Goal: Find specific page/section: Find specific page/section

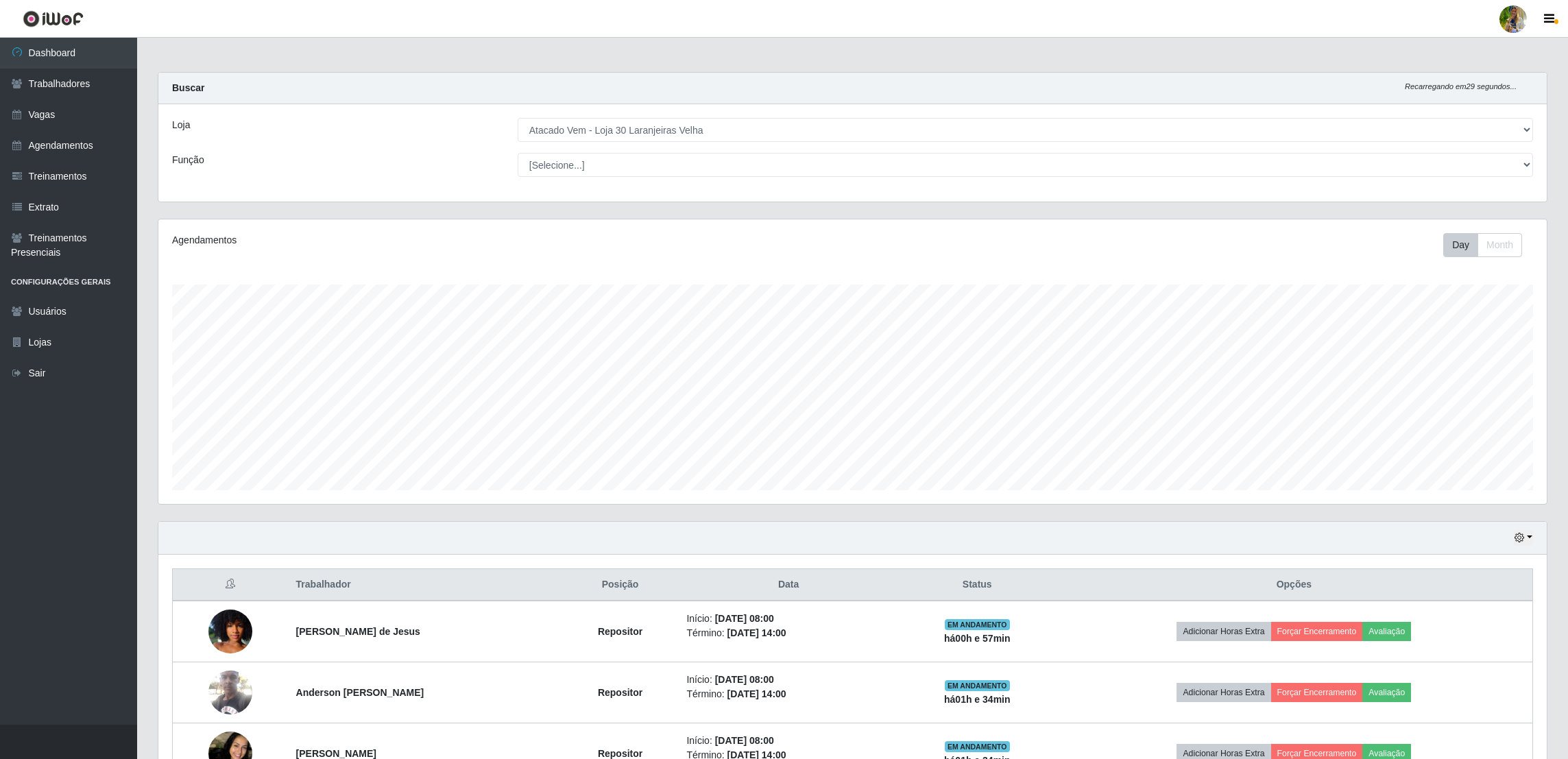
click at [667, 143] on div "Loja [Selecione...] Atacado Vem - [GEOGRAPHIC_DATA] 30 Laranjeiras Velha Atacad…" at bounding box center [852, 153] width 1388 height 97
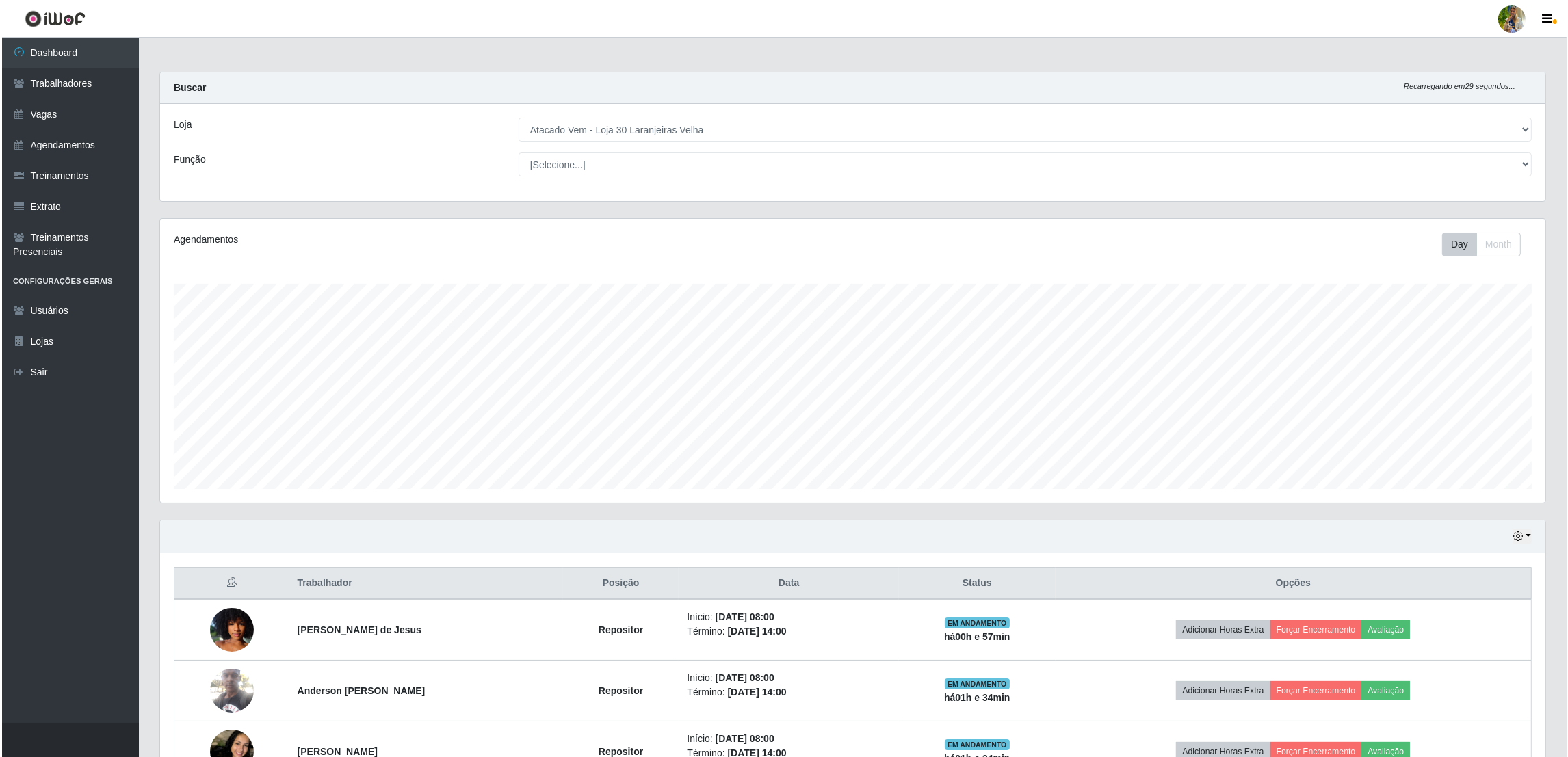
scroll to position [284, 1385]
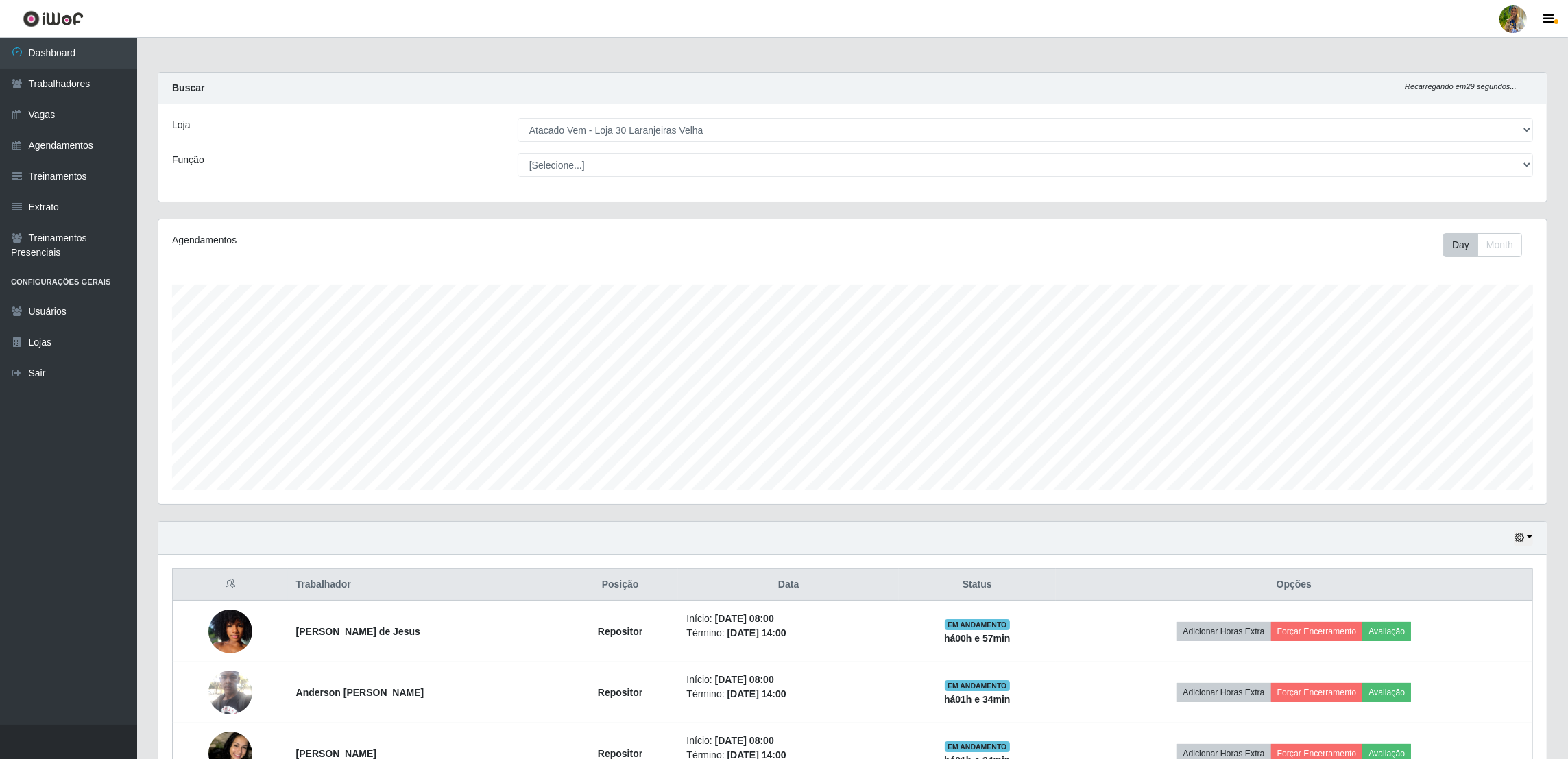
drag, startPoint x: 0, startPoint y: 0, endPoint x: 665, endPoint y: 141, distance: 679.8
click at [665, 141] on div "Loja [Selecione...] Atacado Vem - [GEOGRAPHIC_DATA] 30 Laranjeiras Velha Atacad…" at bounding box center [852, 153] width 1388 height 97
drag, startPoint x: 665, startPoint y: 141, endPoint x: 656, endPoint y: 144, distance: 9.5
click at [656, 135] on select "[Selecione...] Atacado Vem - [GEOGRAPHIC_DATA] 30 Laranjeiras Velha Atacado Vem…" at bounding box center [1025, 129] width 1016 height 24
click at [518, 118] on select "[Selecione...] Atacado Vem - [GEOGRAPHIC_DATA] 30 Laranjeiras Velha Atacado Vem…" at bounding box center [1025, 129] width 1016 height 24
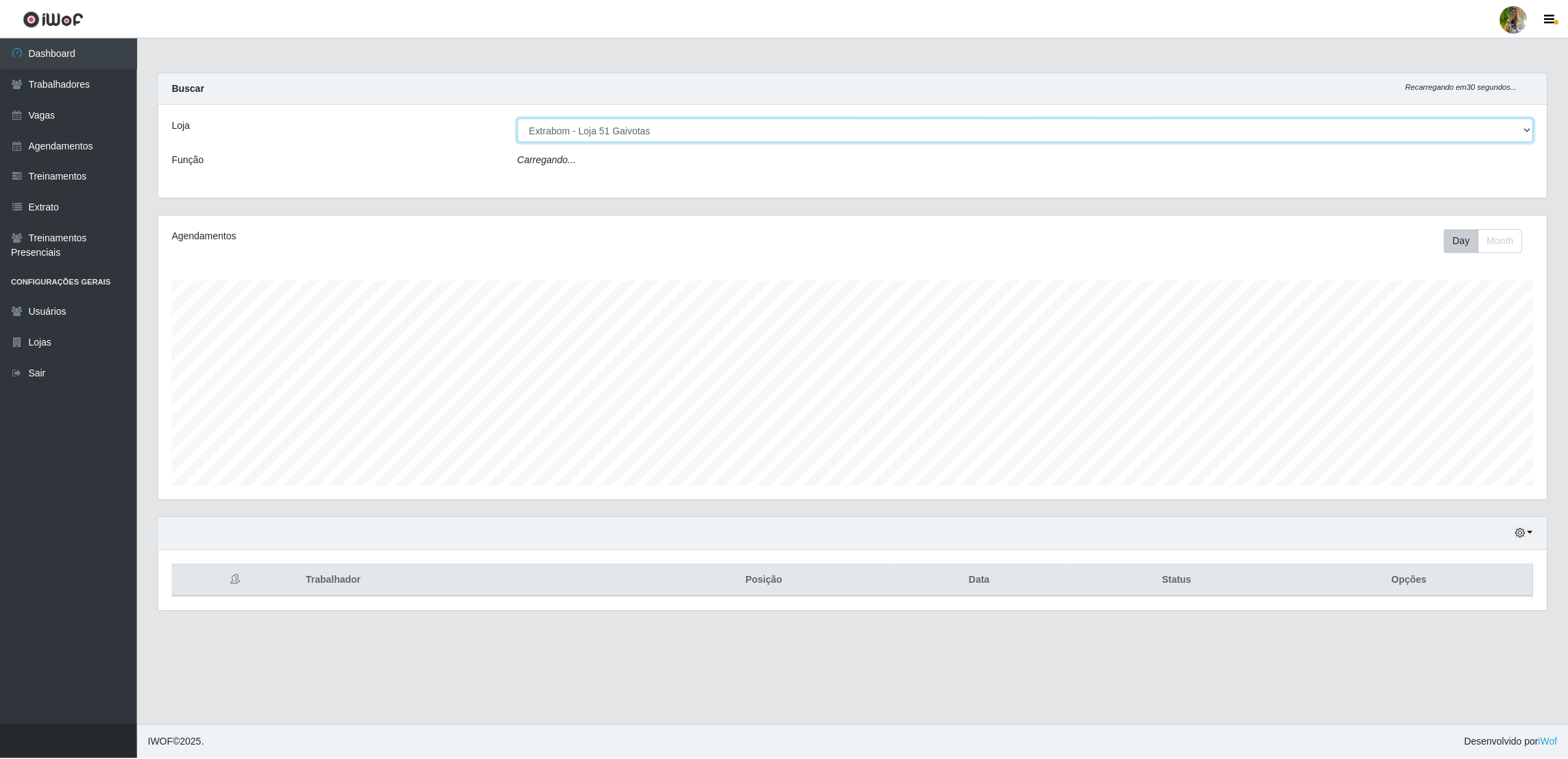
scroll to position [285, 1392]
click at [639, 128] on select "[Selecione...] Atacado Vem - [GEOGRAPHIC_DATA] 30 Laranjeiras Velha Atacado Vem…" at bounding box center [1027, 129] width 1018 height 24
click at [518, 118] on select "[Selecione...] Atacado Vem - [GEOGRAPHIC_DATA] 30 Laranjeiras Velha Atacado Vem…" at bounding box center [1027, 129] width 1018 height 24
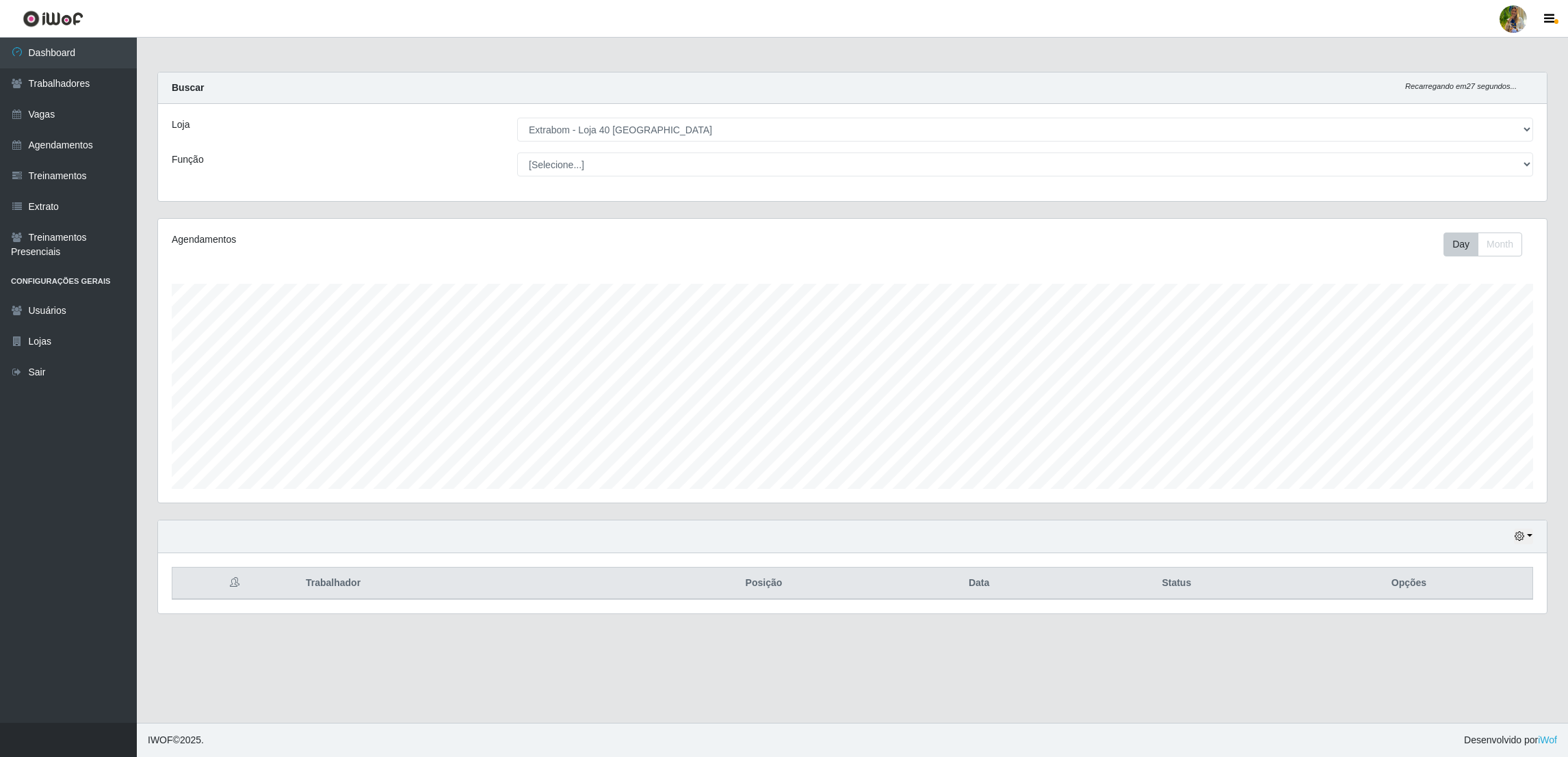
click at [576, 115] on div "Loja [Selecione...] Atacado Vem - [GEOGRAPHIC_DATA] 30 Laranjeiras Velha Atacad…" at bounding box center [852, 152] width 1389 height 97
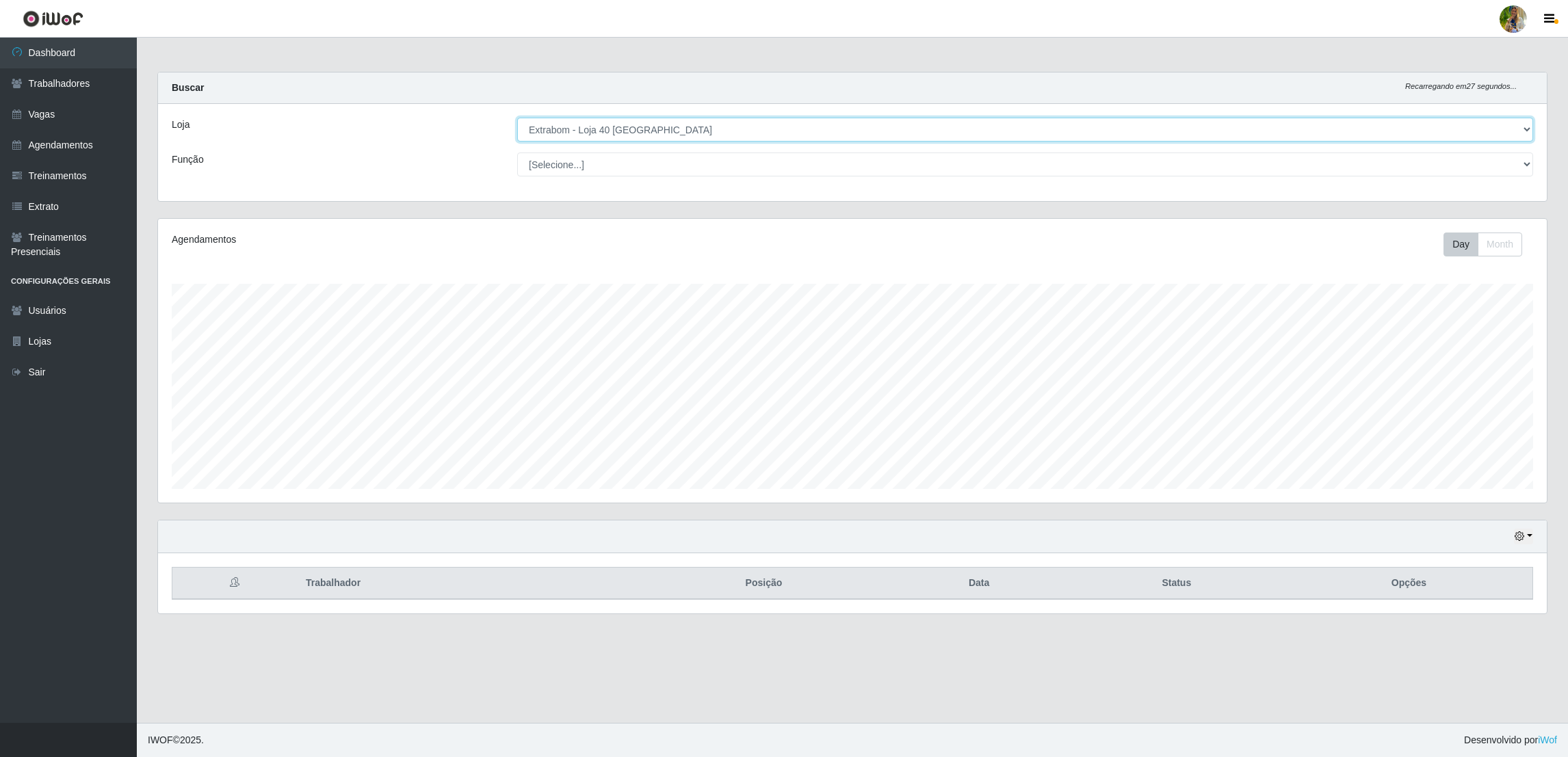
click at [582, 134] on select "[Selecione...] Atacado Vem - [GEOGRAPHIC_DATA] 30 Laranjeiras Velha Atacado Vem…" at bounding box center [1025, 129] width 1016 height 24
click at [517, 117] on select "[Selecione...] Atacado Vem - [GEOGRAPHIC_DATA] 30 Laranjeiras Velha Atacado Vem…" at bounding box center [1025, 129] width 1016 height 24
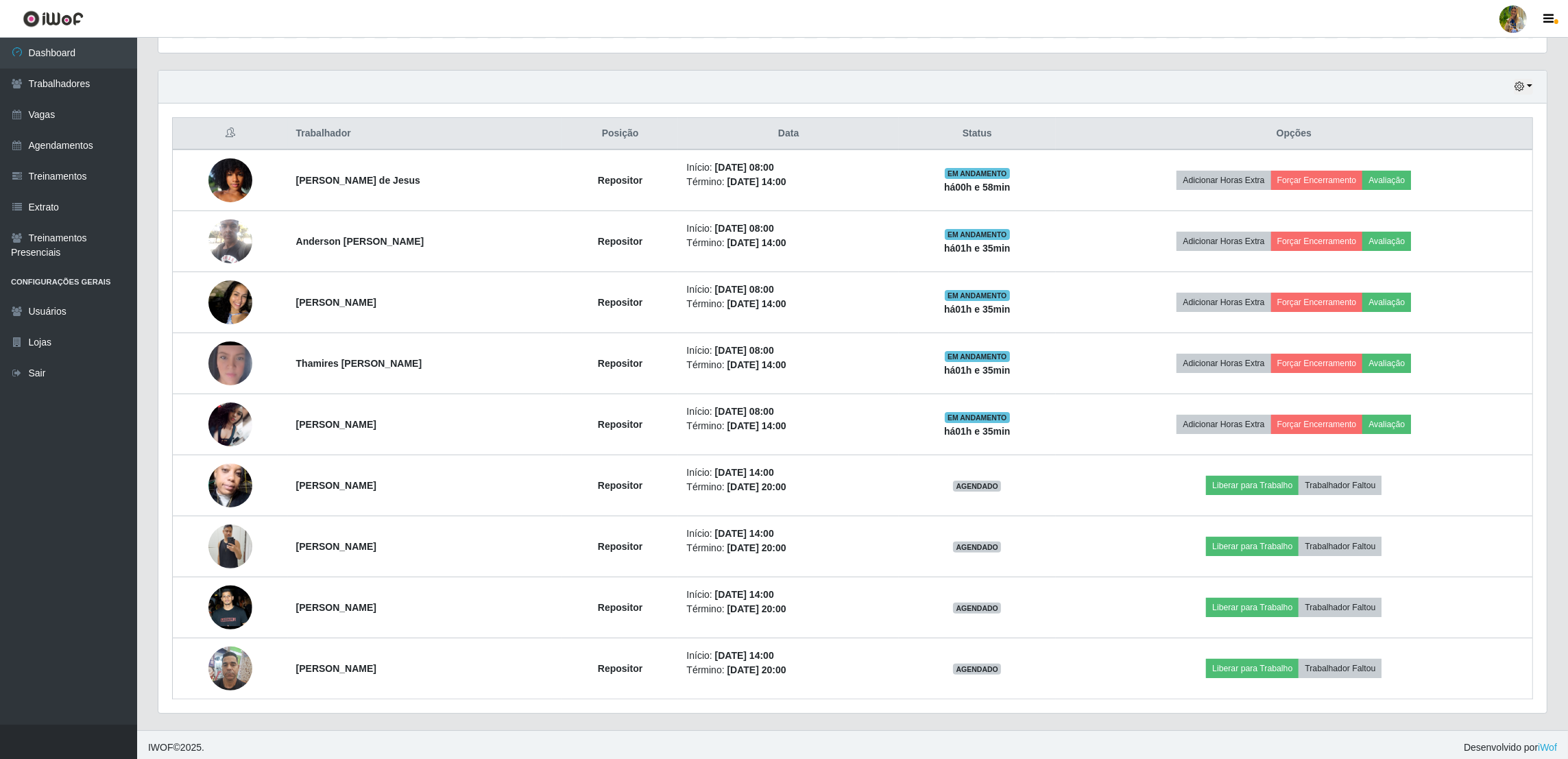
scroll to position [47, 0]
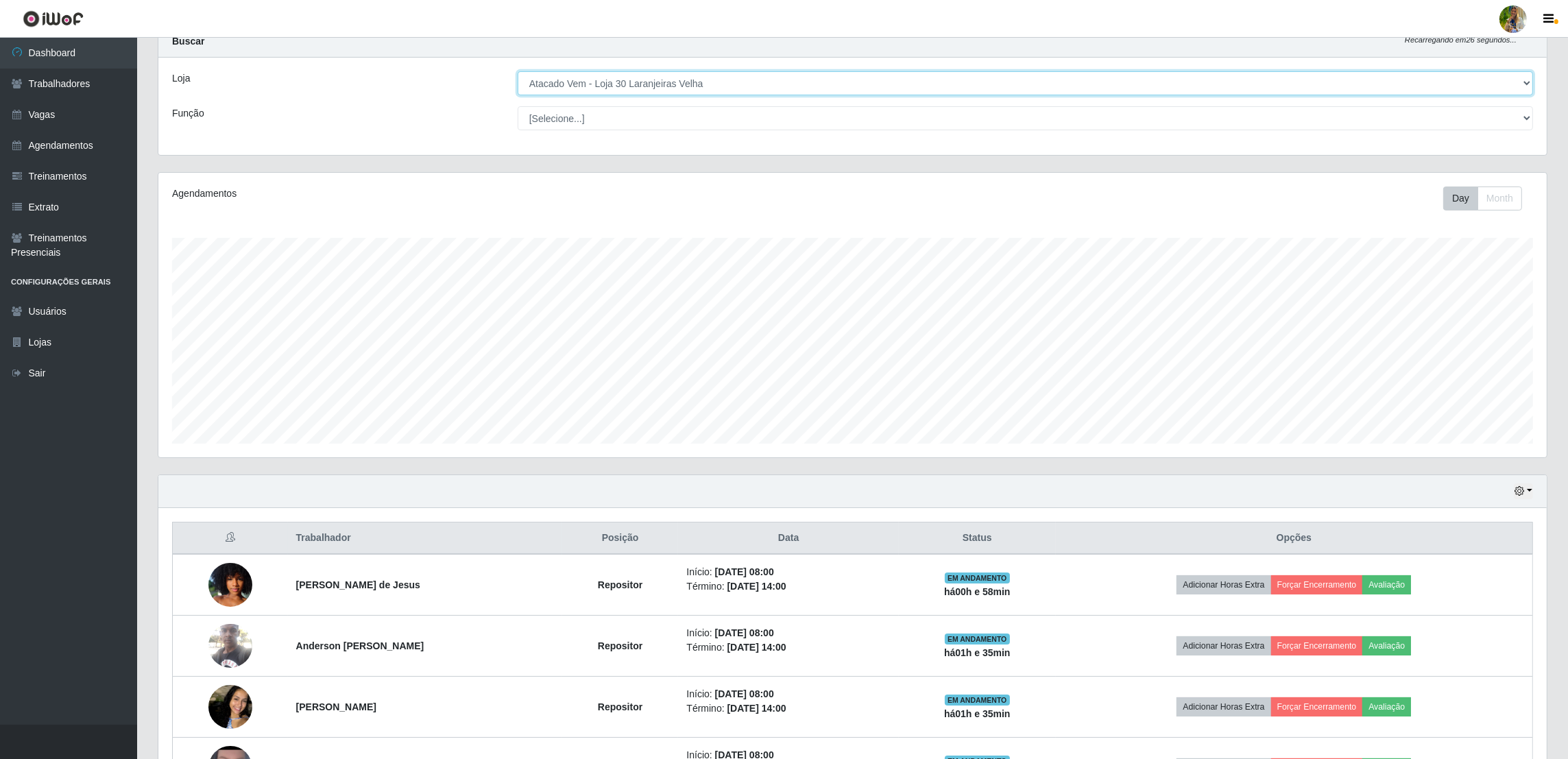
click at [610, 85] on select "[Selecione...] Atacado Vem - [GEOGRAPHIC_DATA] 30 Laranjeiras Velha Atacado Vem…" at bounding box center [1025, 83] width 1016 height 24
click at [518, 95] on select "[Selecione...] Atacado Vem - [GEOGRAPHIC_DATA] 30 Laranjeiras Velha Atacado Vem…" at bounding box center [1025, 83] width 1016 height 24
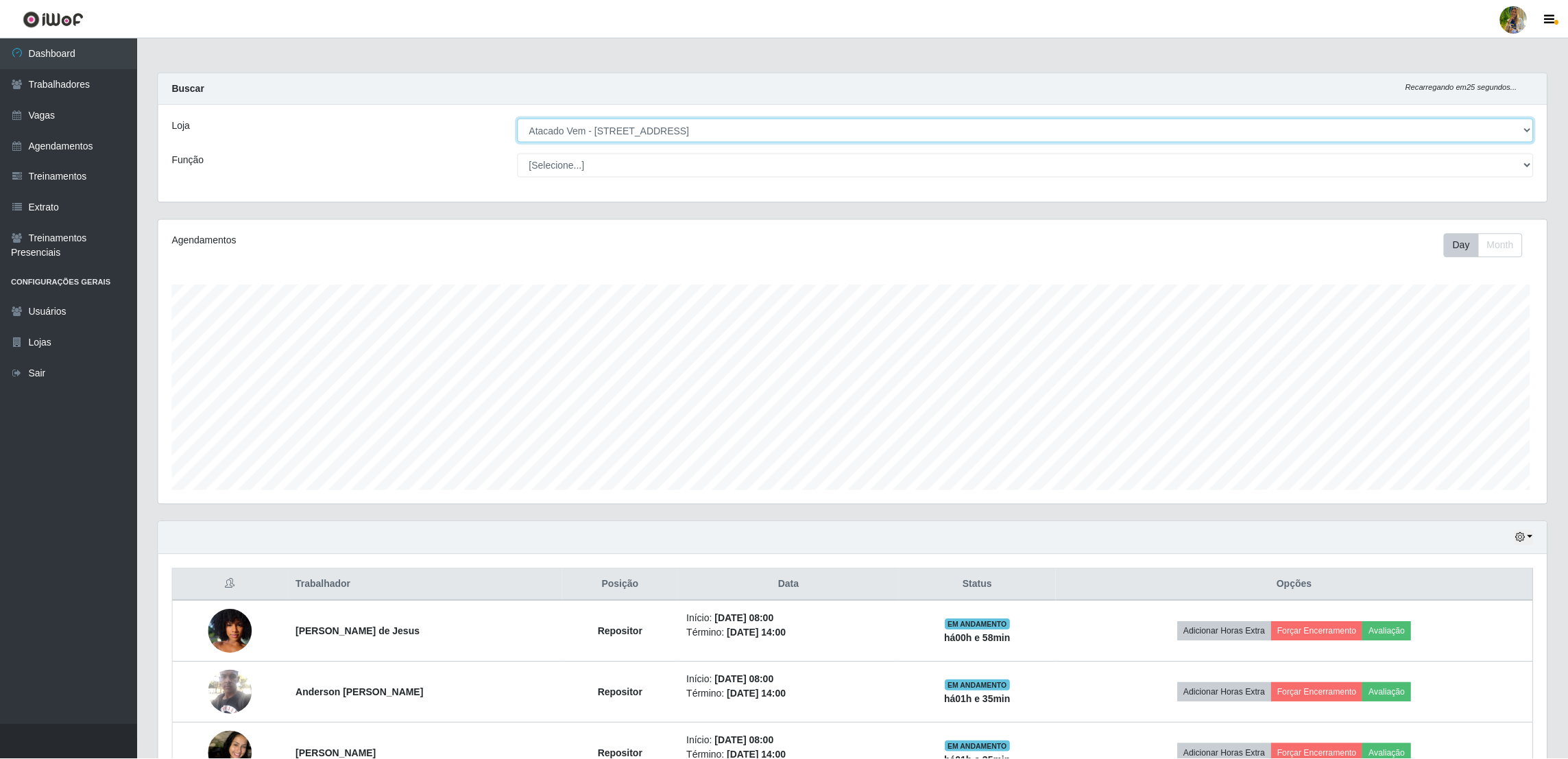
scroll to position [285, 1392]
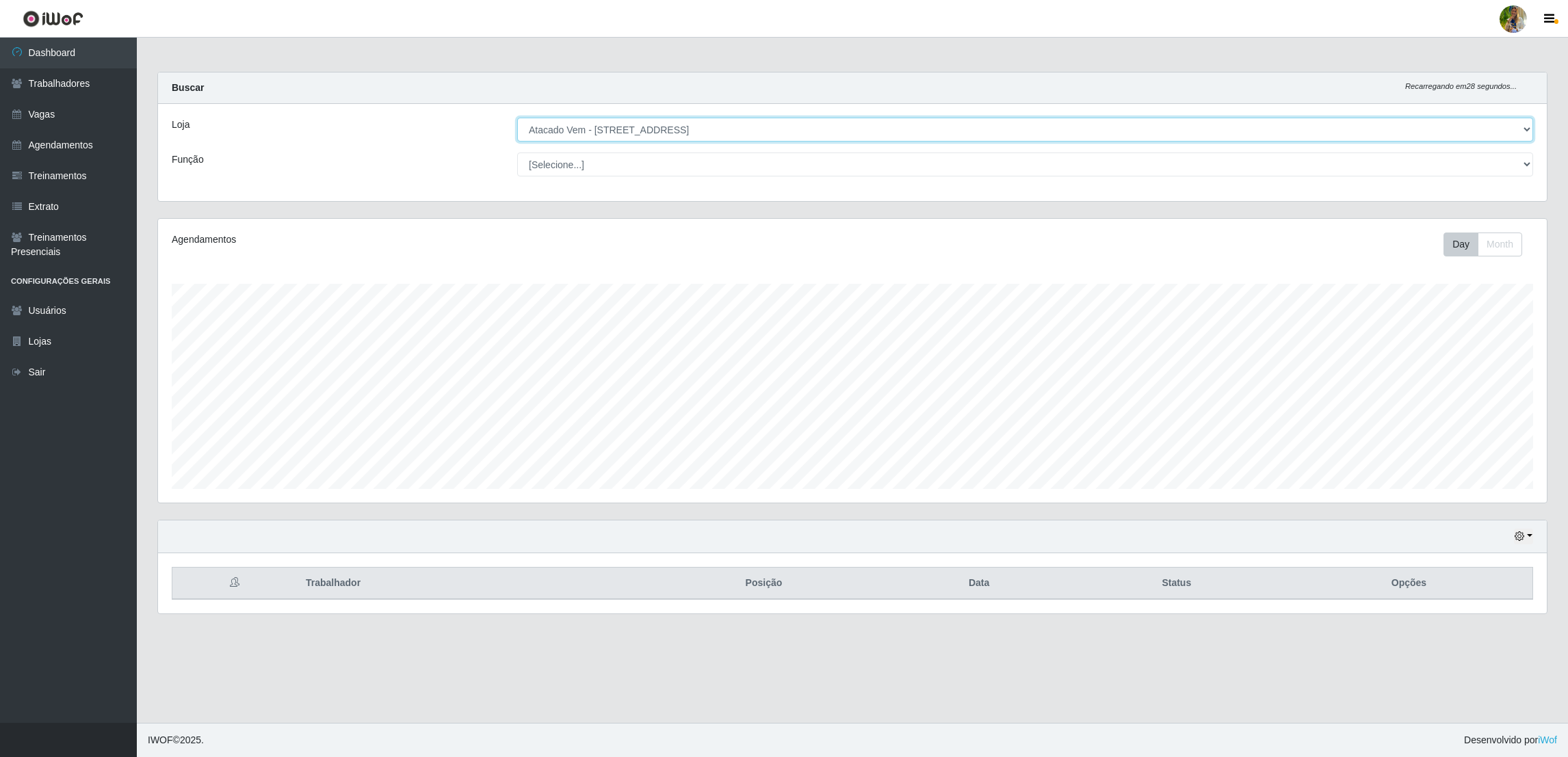
click at [641, 128] on select "[Selecione...] Atacado Vem - [GEOGRAPHIC_DATA] 30 Laranjeiras Velha Atacado Vem…" at bounding box center [1025, 129] width 1016 height 24
click at [517, 117] on select "[Selecione...] Atacado Vem - [GEOGRAPHIC_DATA] 30 Laranjeiras Velha Atacado Vem…" at bounding box center [1025, 129] width 1016 height 24
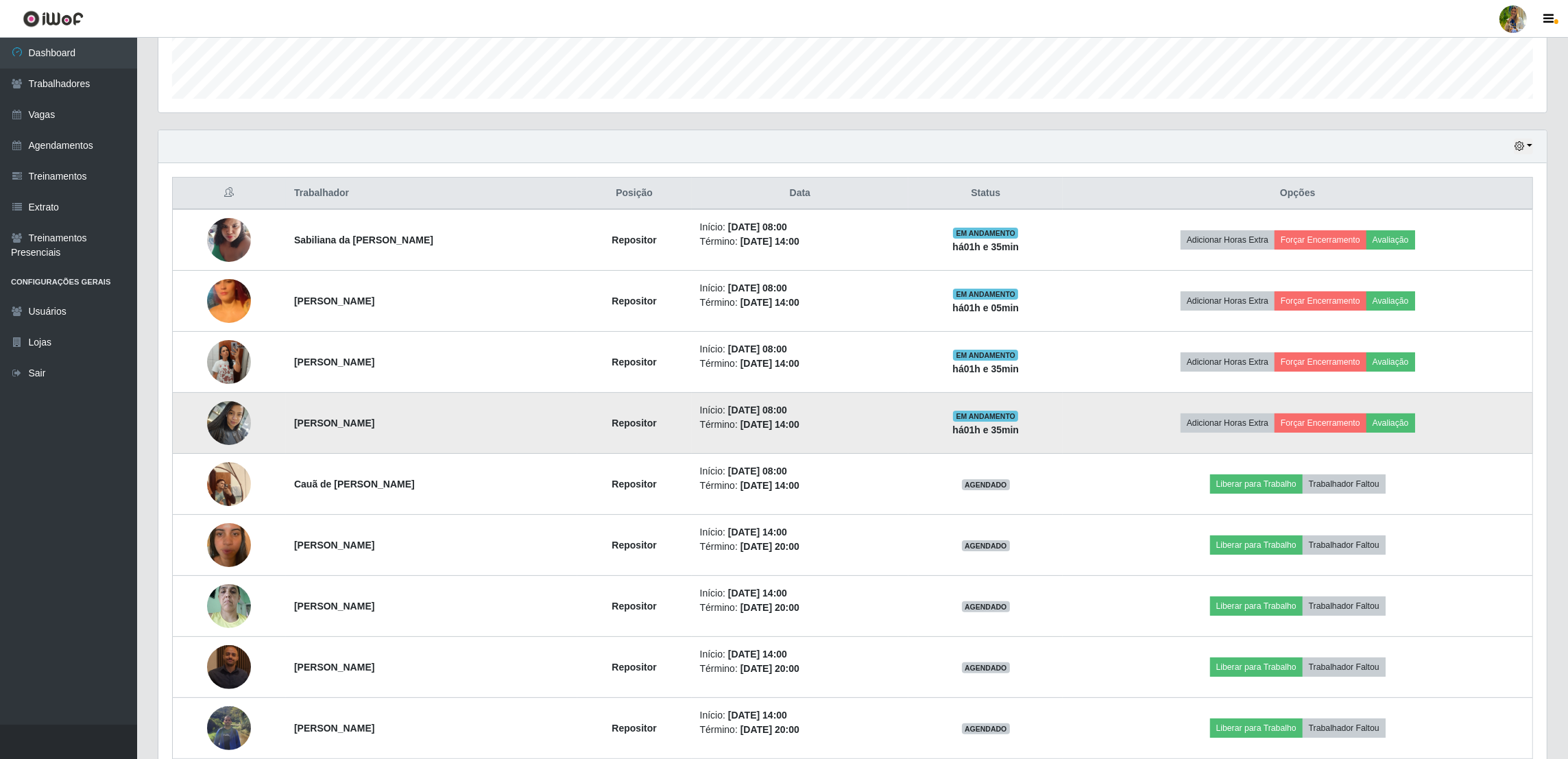
scroll to position [355, 0]
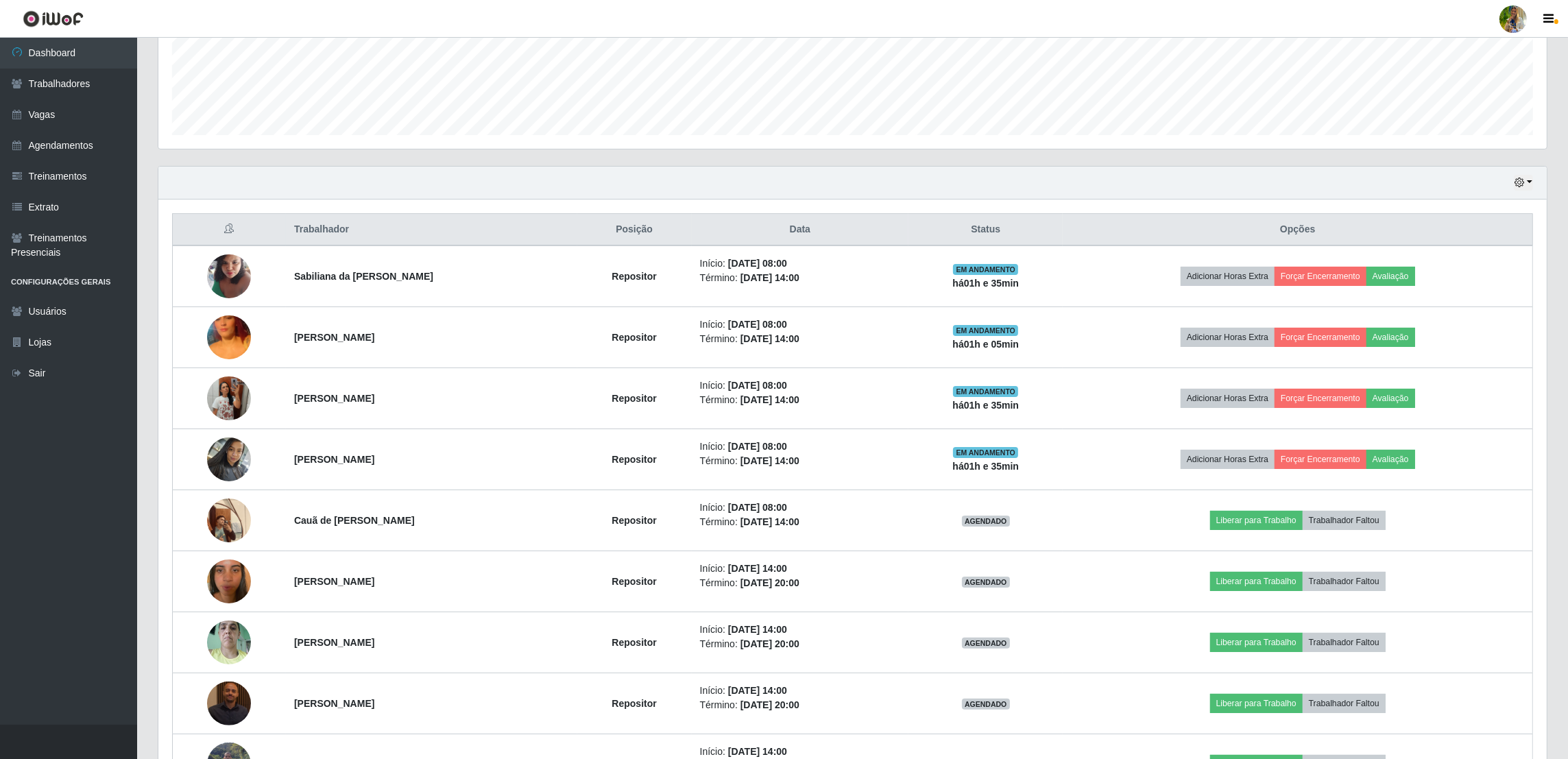
click at [1358, 178] on div "Hoje 1 dia 3 dias 1 Semana Não encerrados" at bounding box center [852, 183] width 1388 height 33
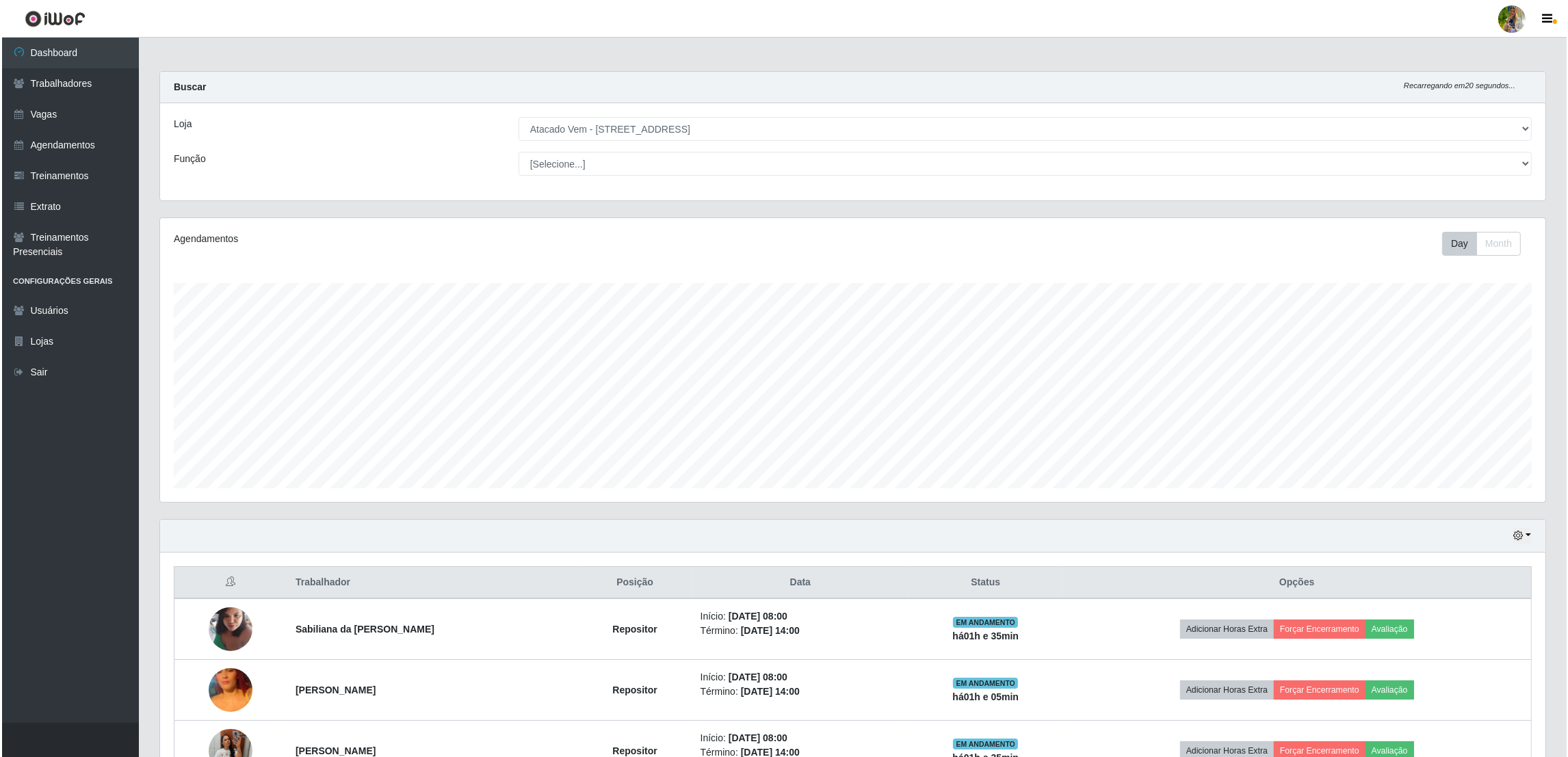
scroll to position [0, 0]
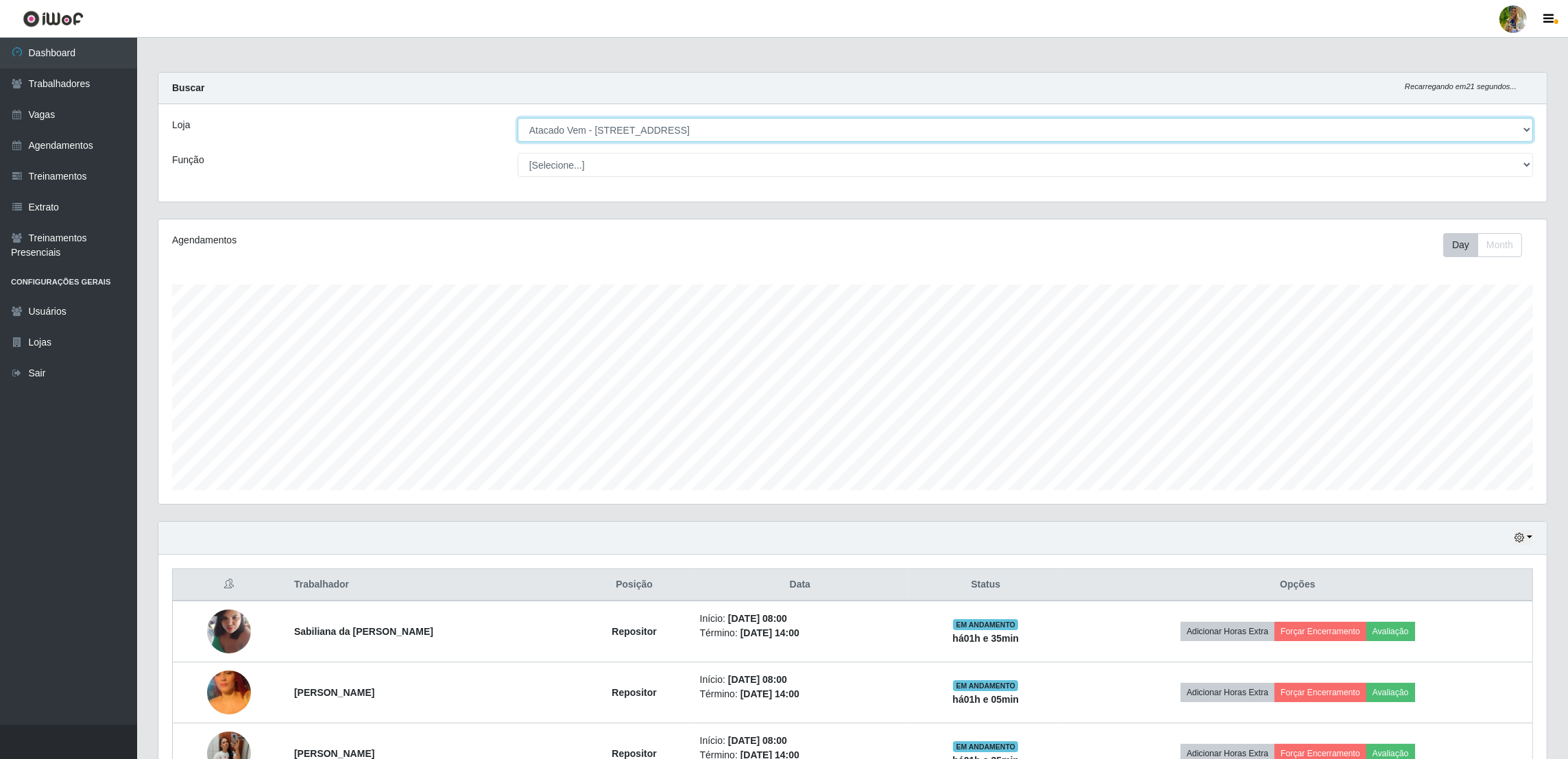
click at [669, 132] on select "[Selecione...] Atacado Vem - [GEOGRAPHIC_DATA] 30 Laranjeiras Velha Atacado Vem…" at bounding box center [1025, 129] width 1016 height 24
click at [518, 118] on select "[Selecione...] Atacado Vem - [GEOGRAPHIC_DATA] 30 Laranjeiras Velha Atacado Vem…" at bounding box center [1025, 129] width 1016 height 24
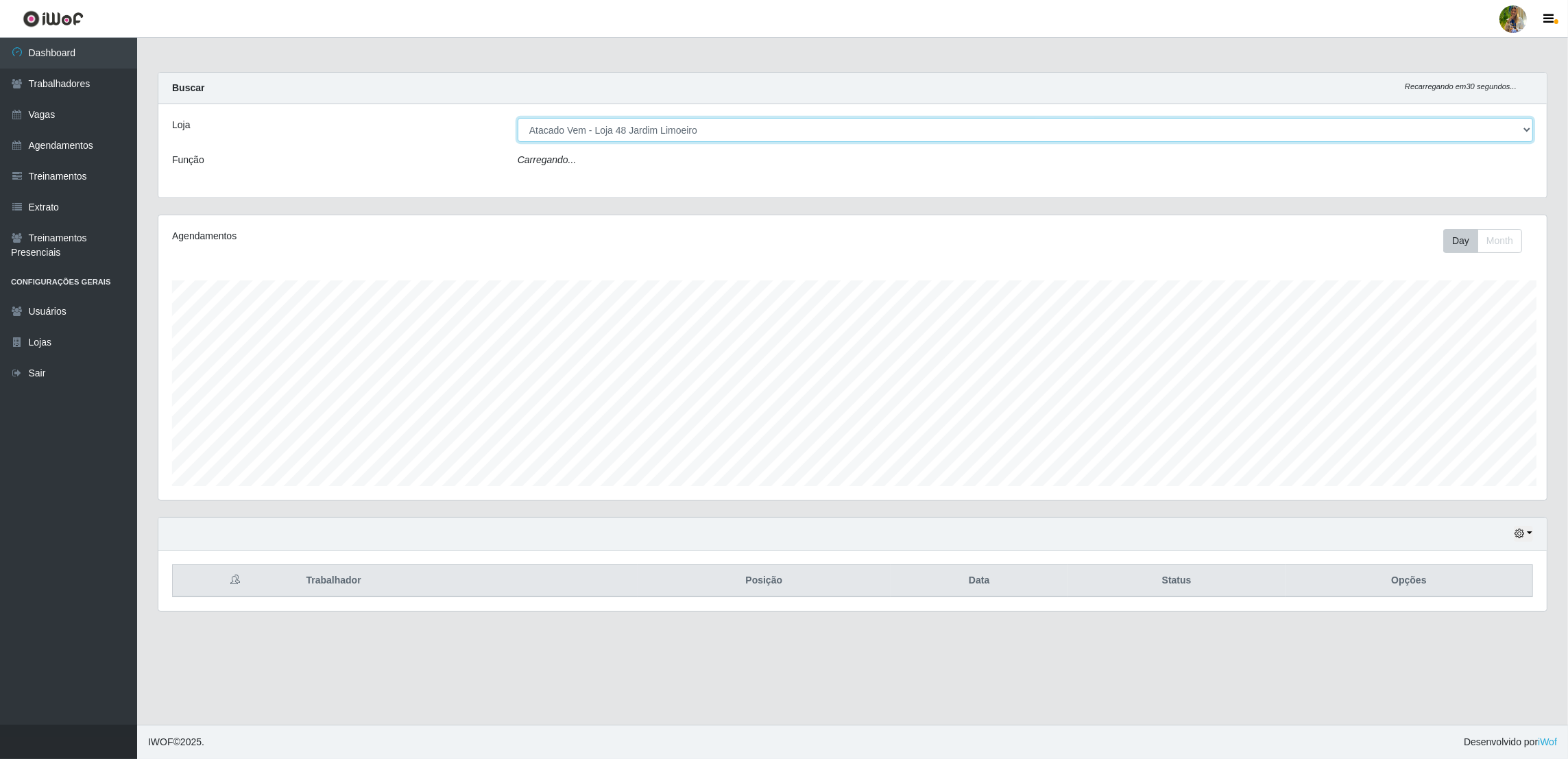
scroll to position [285, 1392]
click at [605, 127] on select "[Selecione...] Atacado Vem - [GEOGRAPHIC_DATA] 30 Laranjeiras Velha Atacado Vem…" at bounding box center [1027, 129] width 1018 height 24
click at [518, 118] on select "[Selecione...] Atacado Vem - [GEOGRAPHIC_DATA] 30 Laranjeiras Velha Atacado Vem…" at bounding box center [1027, 129] width 1018 height 24
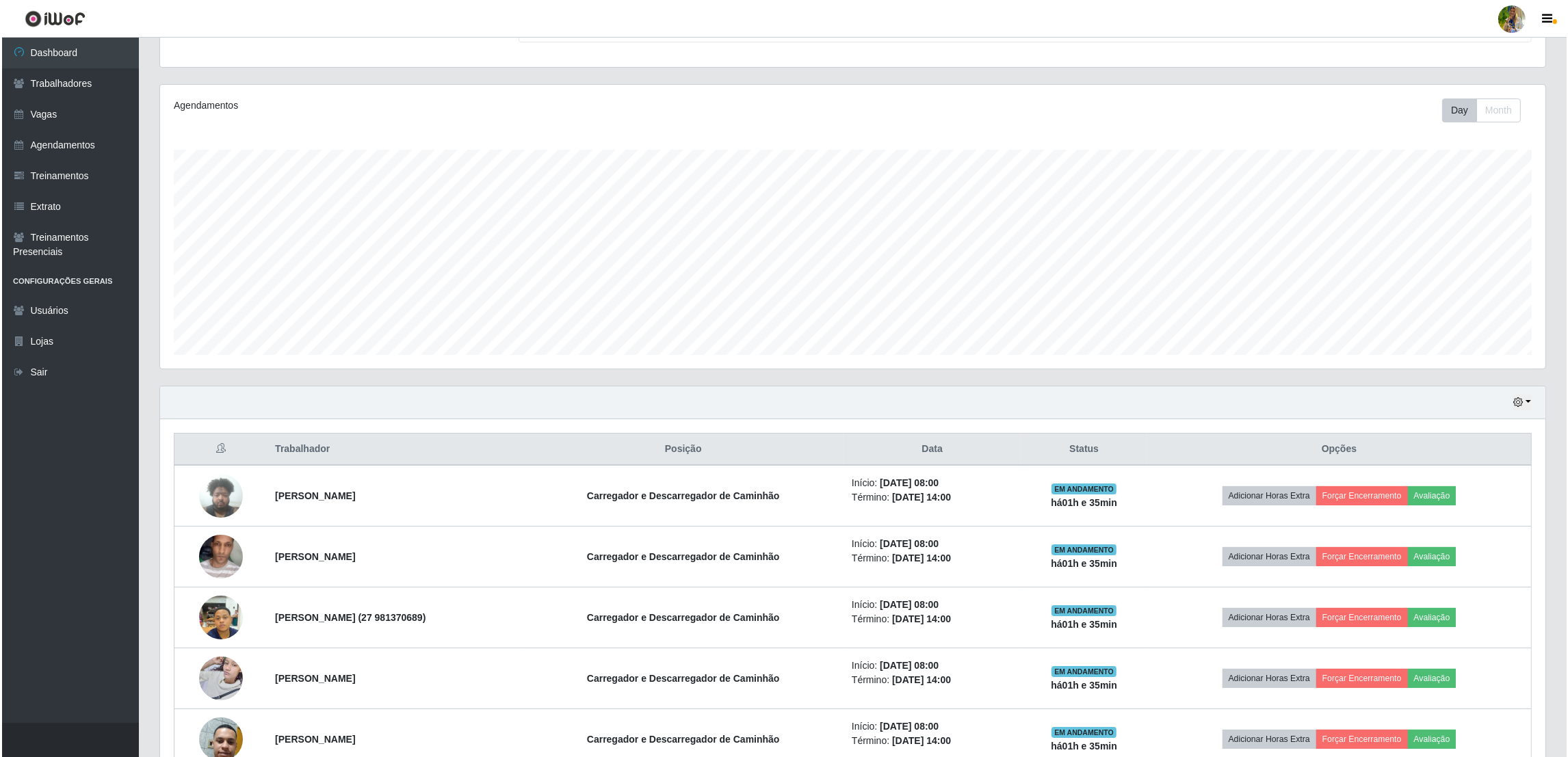
scroll to position [0, 0]
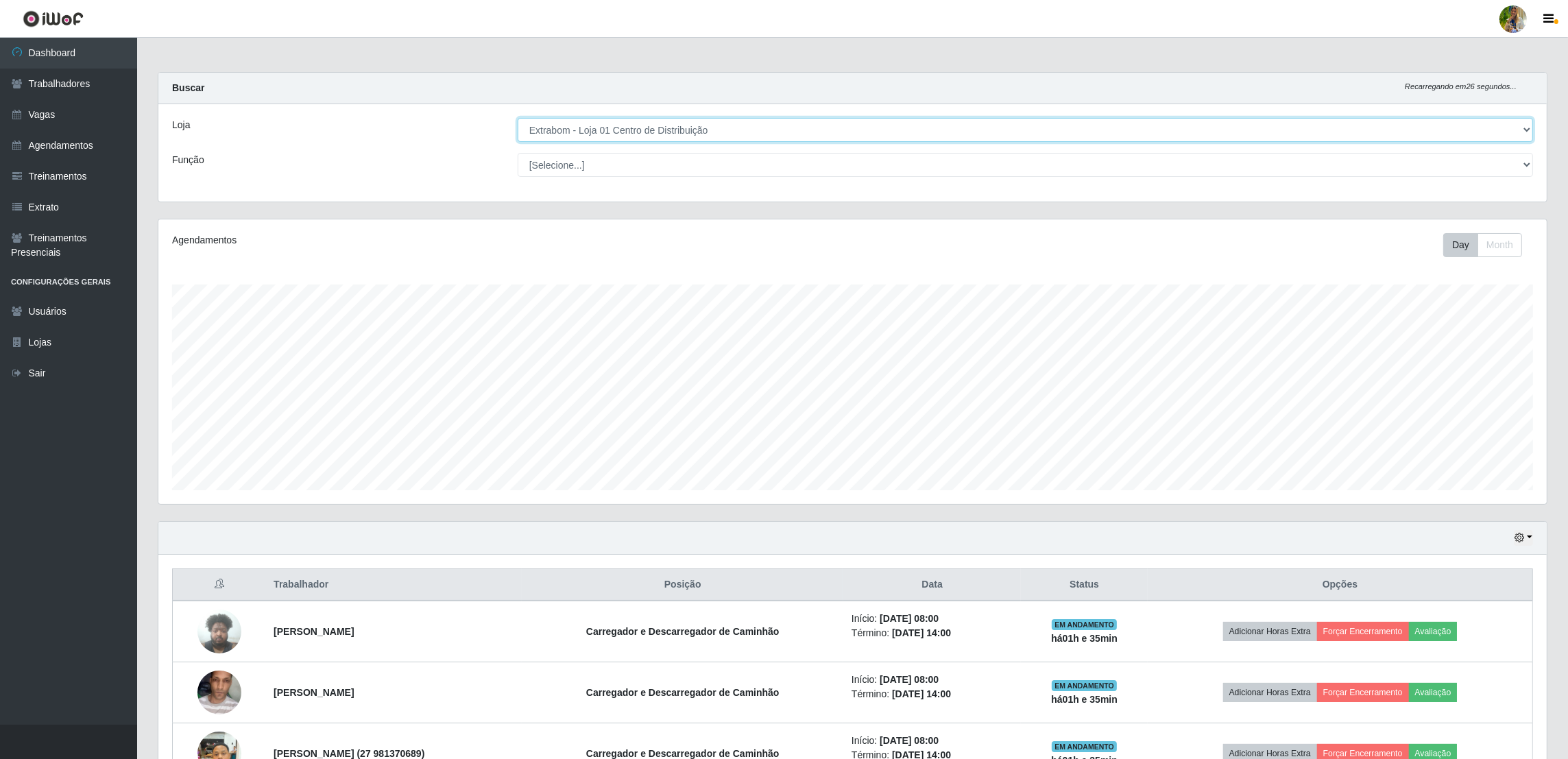
click at [630, 126] on select "[Selecione...] Atacado Vem - [GEOGRAPHIC_DATA] 30 Laranjeiras Velha Atacado Vem…" at bounding box center [1025, 129] width 1016 height 24
click at [518, 118] on select "[Selecione...] Atacado Vem - [GEOGRAPHIC_DATA] 30 Laranjeiras Velha Atacado Vem…" at bounding box center [1025, 129] width 1016 height 24
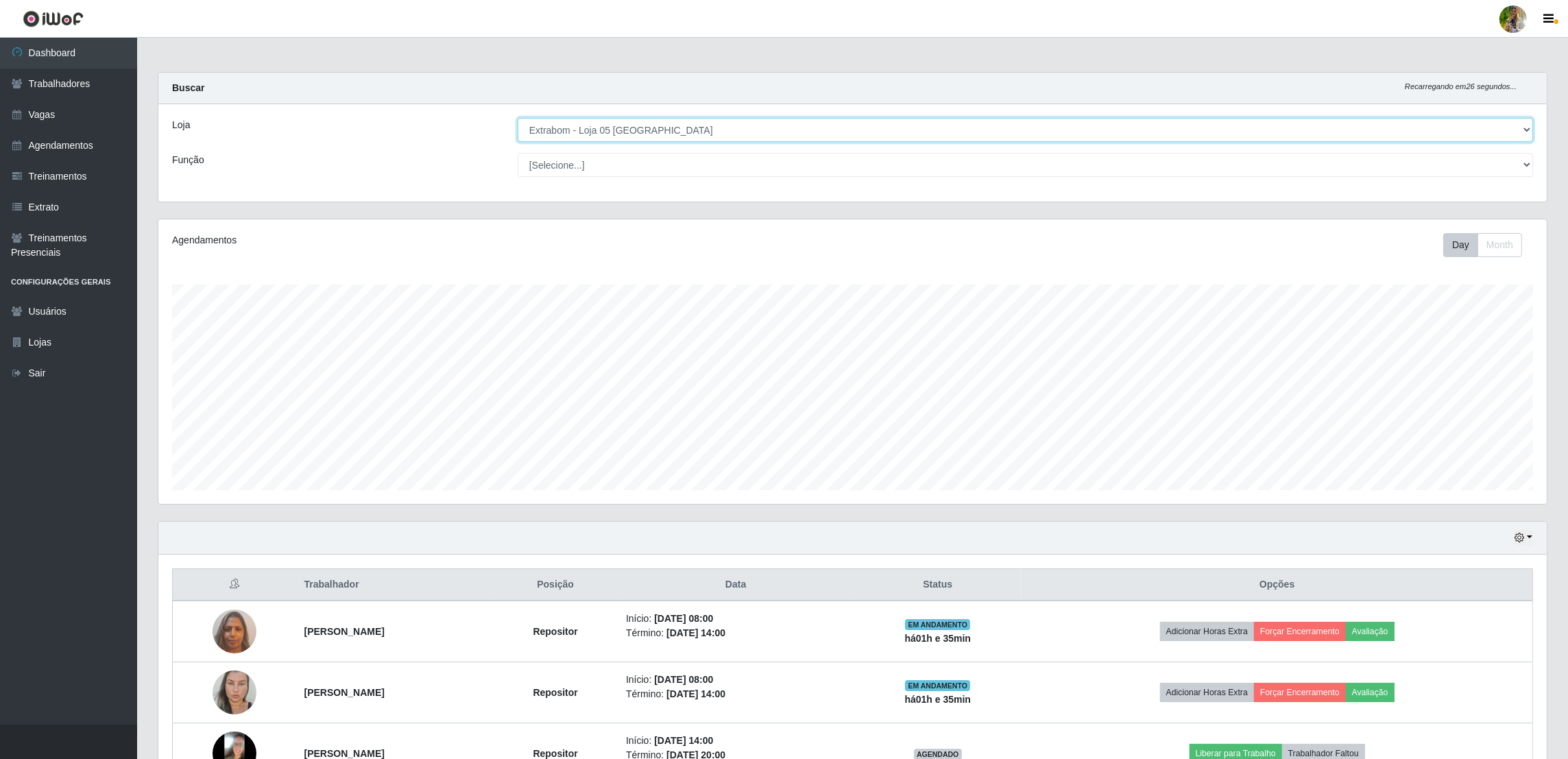
click at [706, 141] on select "[Selecione...] Atacado Vem - [GEOGRAPHIC_DATA] 30 Laranjeiras Velha Atacado Vem…" at bounding box center [1025, 129] width 1016 height 24
click at [518, 118] on select "[Selecione...] Atacado Vem - [GEOGRAPHIC_DATA] 30 Laranjeiras Velha Atacado Vem…" at bounding box center [1025, 129] width 1016 height 24
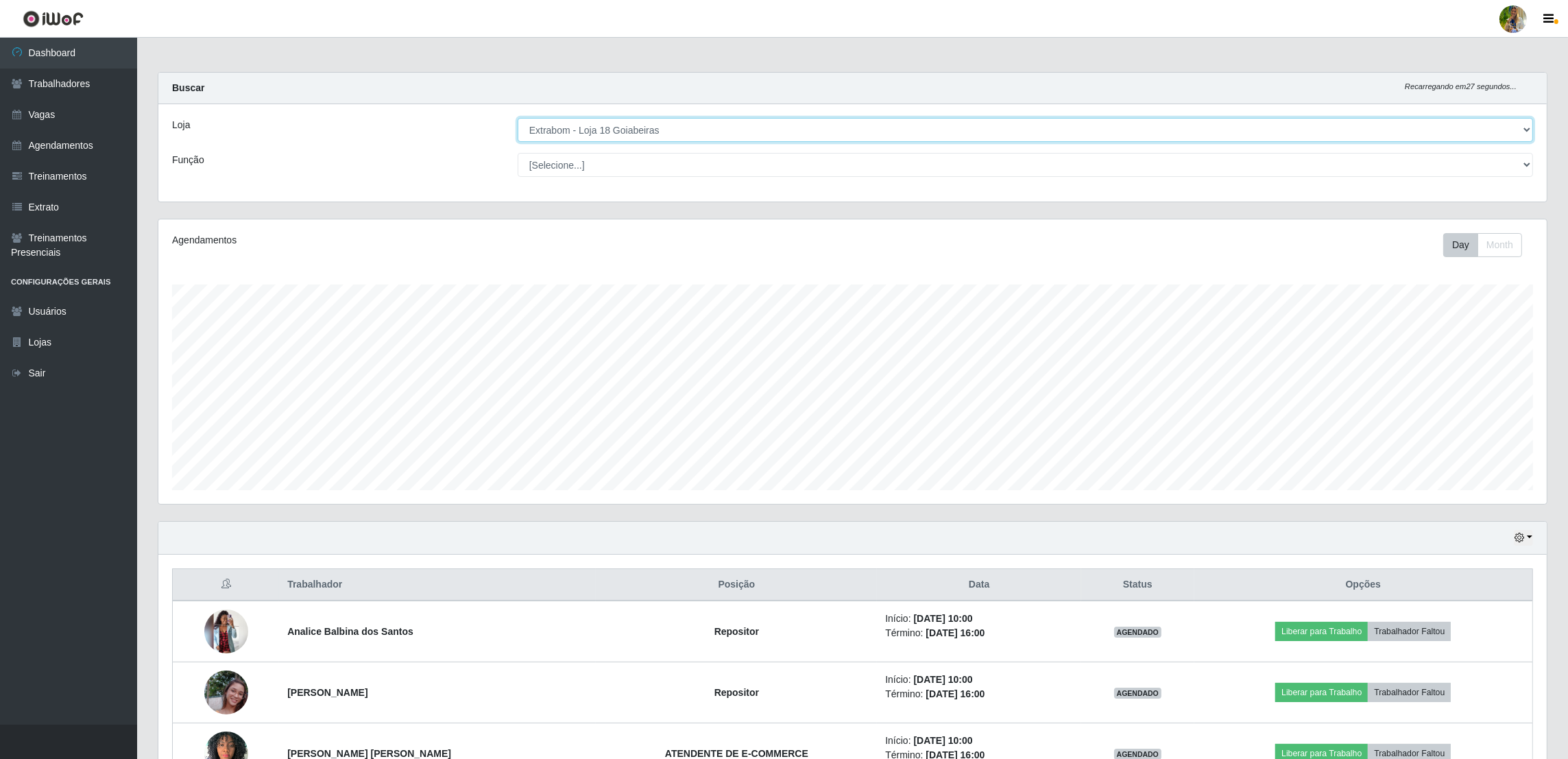
click at [628, 136] on select "[Selecione...] Atacado Vem - [GEOGRAPHIC_DATA] 30 Laranjeiras Velha Atacado Vem…" at bounding box center [1025, 129] width 1016 height 24
click at [518, 118] on select "[Selecione...] Atacado Vem - [GEOGRAPHIC_DATA] 30 Laranjeiras Velha Atacado Vem…" at bounding box center [1025, 129] width 1016 height 24
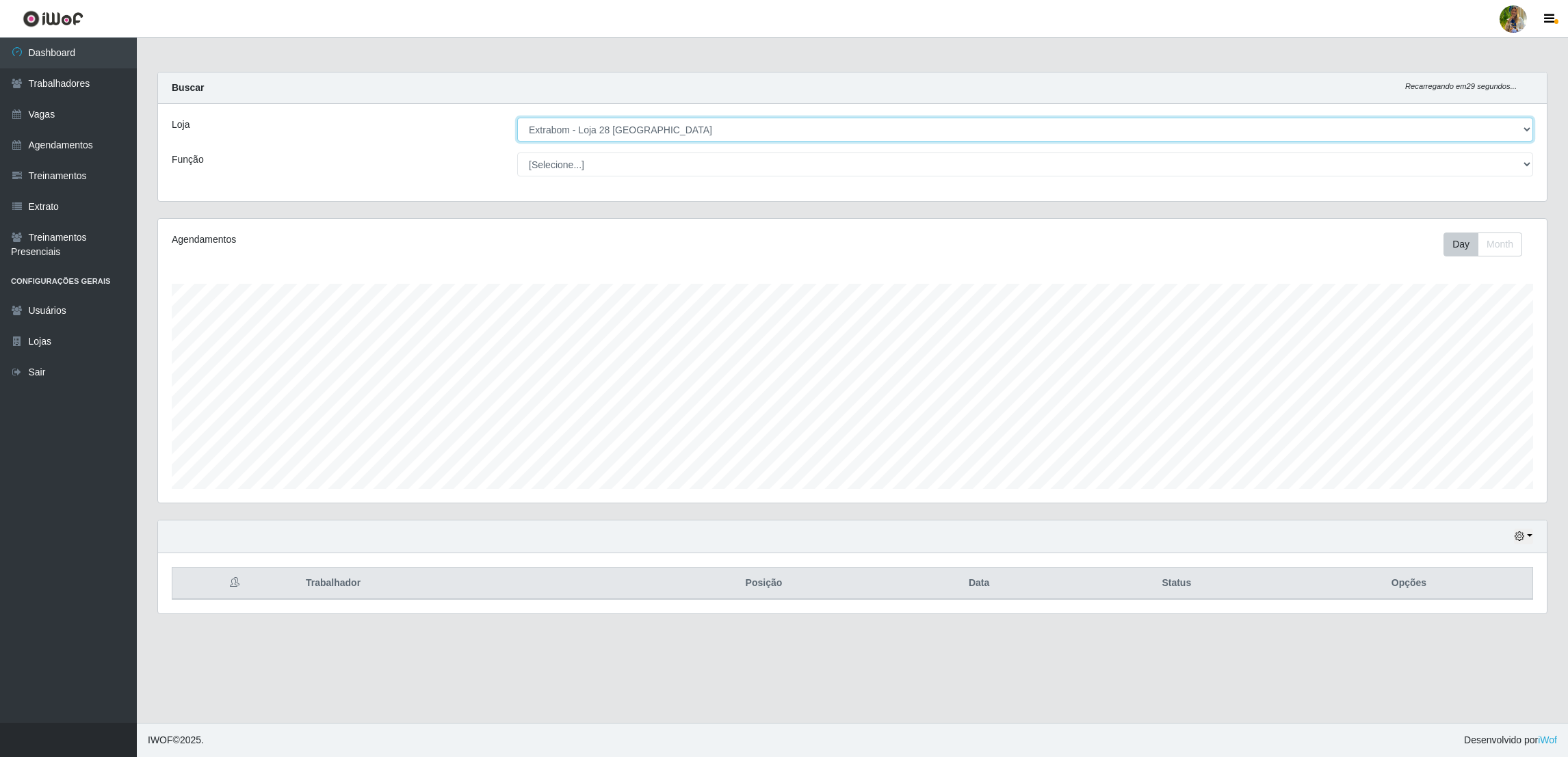
click at [650, 130] on select "[Selecione...] Atacado Vem - [GEOGRAPHIC_DATA] 30 Laranjeiras Velha Atacado Vem…" at bounding box center [1025, 129] width 1016 height 24
click at [517, 117] on select "[Selecione...] Atacado Vem - [GEOGRAPHIC_DATA] 30 Laranjeiras Velha Atacado Vem…" at bounding box center [1025, 129] width 1016 height 24
click at [629, 123] on select "[Selecione...] Atacado Vem - [GEOGRAPHIC_DATA] 30 Laranjeiras Velha Atacado Vem…" at bounding box center [1025, 129] width 1016 height 24
select select "470"
click at [517, 117] on select "[Selecione...] Atacado Vem - [GEOGRAPHIC_DATA] 30 Laranjeiras Velha Atacado Vem…" at bounding box center [1025, 129] width 1016 height 24
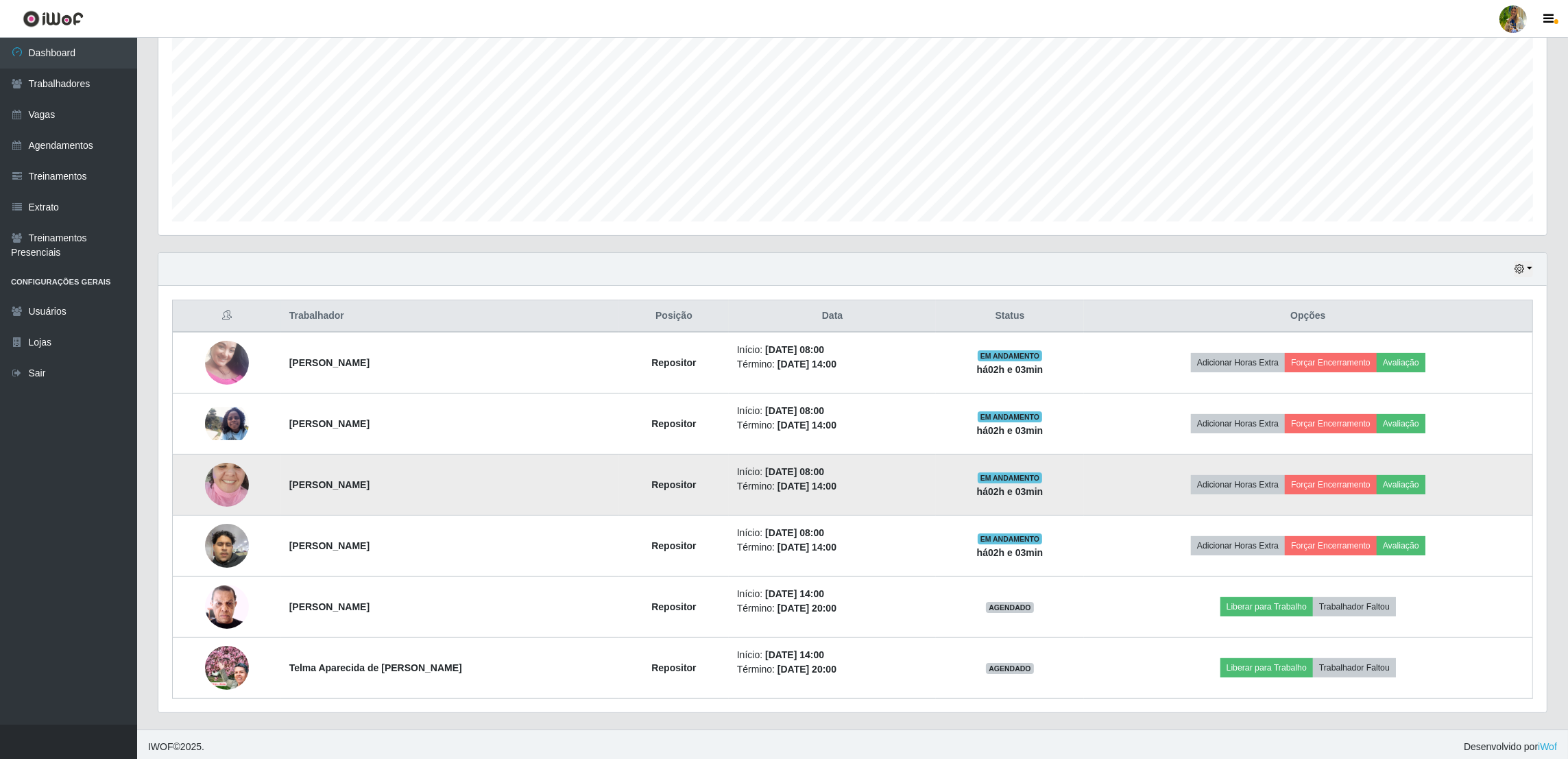
scroll to position [274, 0]
